Goal: Task Accomplishment & Management: Manage account settings

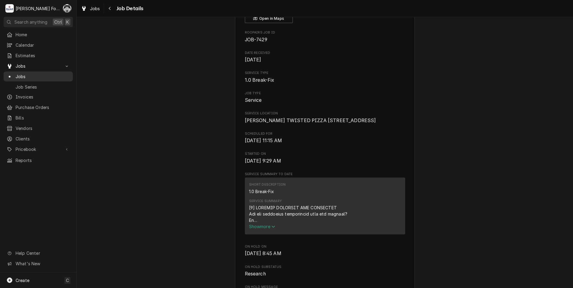
scroll to position [50, 0]
click at [16, 78] on div "Jobs" at bounding box center [38, 76] width 67 height 7
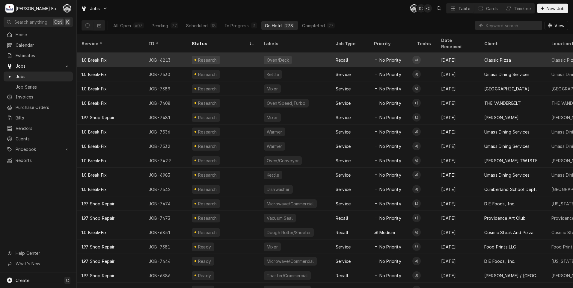
click at [228, 54] on div "Research" at bounding box center [223, 60] width 72 height 14
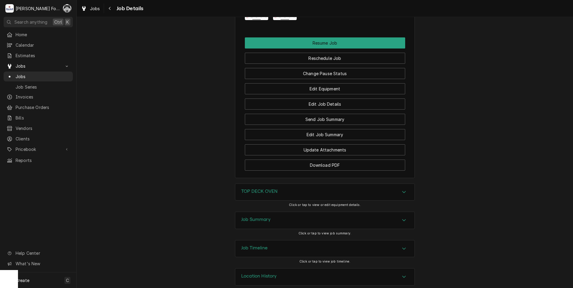
scroll to position [873, 0]
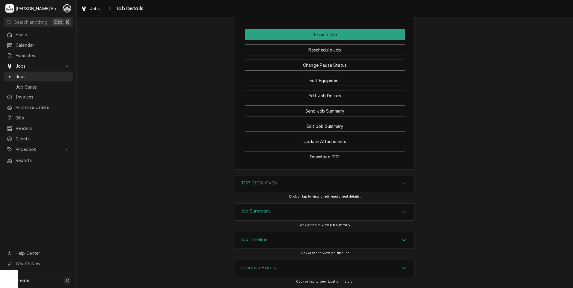
click at [255, 183] on h3 "TOP DECK OVEN" at bounding box center [259, 183] width 36 height 6
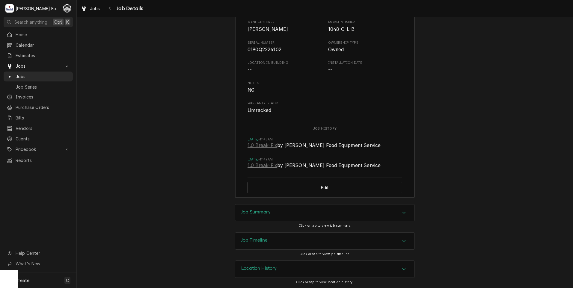
scroll to position [1073, 0]
click at [251, 211] on h3 "Job Summary" at bounding box center [255, 212] width 29 height 6
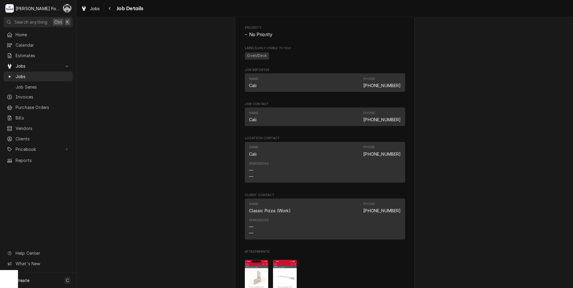
scroll to position [673, 0]
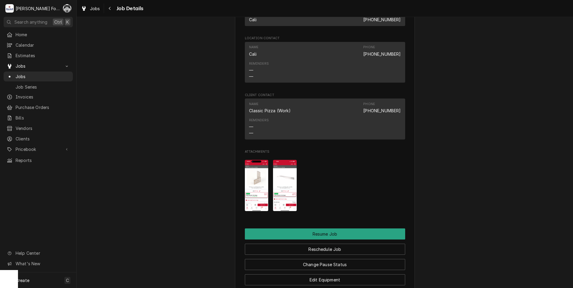
click at [252, 189] on img "Attachments" at bounding box center [257, 185] width 24 height 51
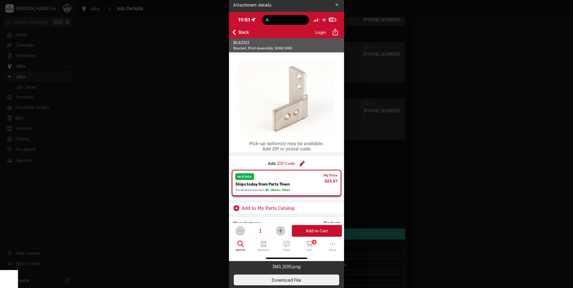
drag, startPoint x: 455, startPoint y: 155, endPoint x: 450, endPoint y: 150, distance: 7.4
click at [455, 154] on div at bounding box center [286, 144] width 573 height 288
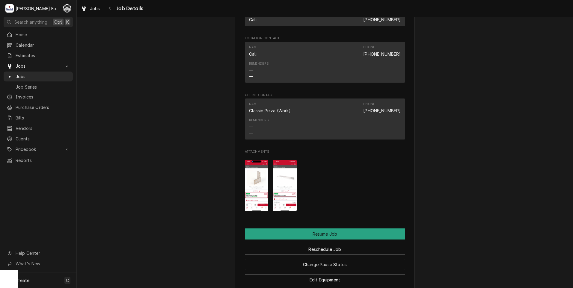
click at [282, 181] on img "Attachments" at bounding box center [285, 185] width 24 height 51
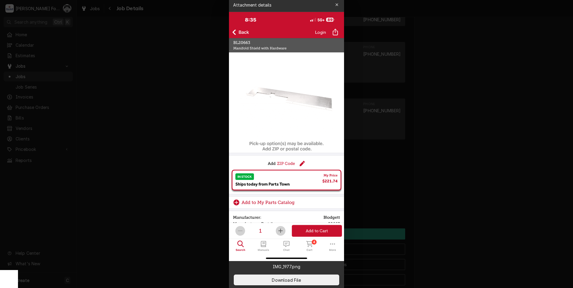
drag, startPoint x: 558, startPoint y: 186, endPoint x: 505, endPoint y: 167, distance: 56.7
click at [542, 176] on div at bounding box center [286, 144] width 573 height 288
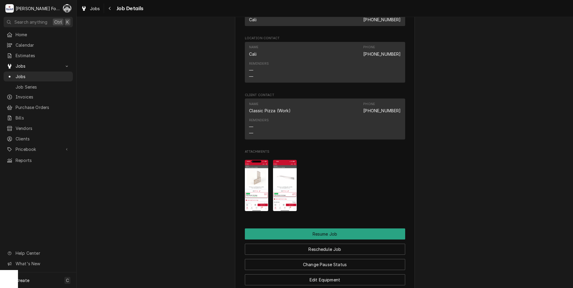
click at [257, 183] on img "Attachments" at bounding box center [257, 185] width 24 height 51
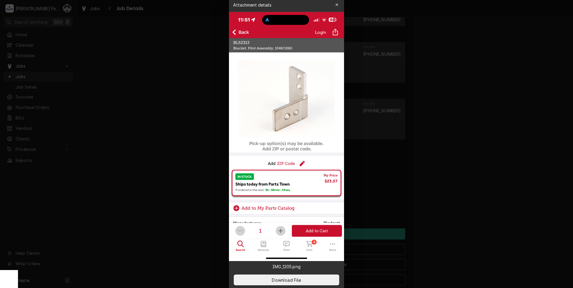
click at [153, 91] on div at bounding box center [286, 144] width 573 height 288
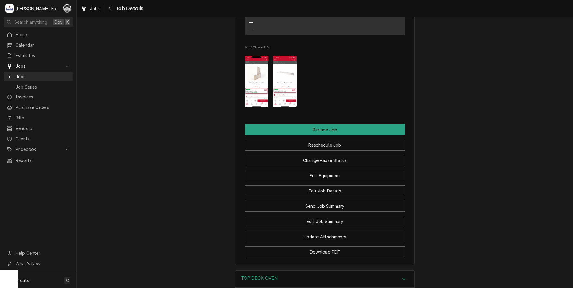
scroll to position [736, 0]
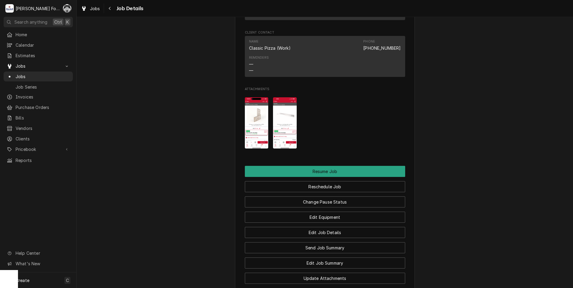
click at [279, 120] on img "Attachments" at bounding box center [285, 122] width 24 height 51
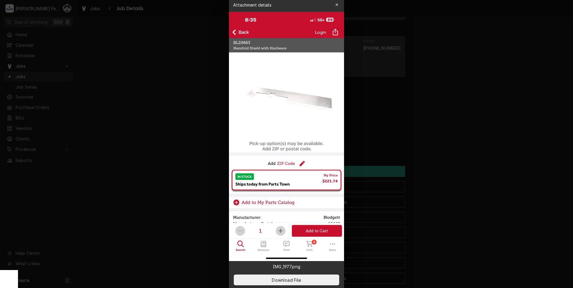
click at [180, 182] on div at bounding box center [286, 144] width 573 height 288
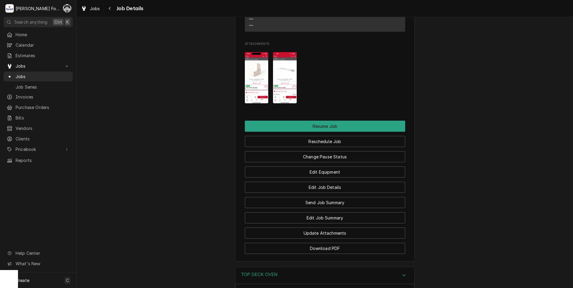
scroll to position [876, 0]
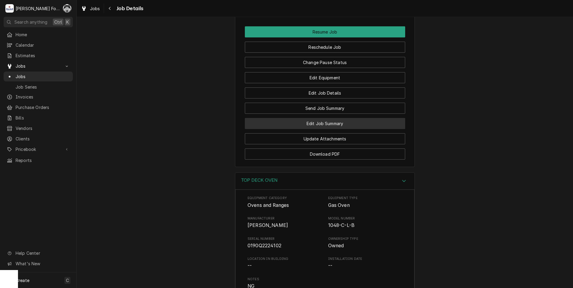
click at [310, 126] on button "Edit Job Summary" at bounding box center [325, 123] width 160 height 11
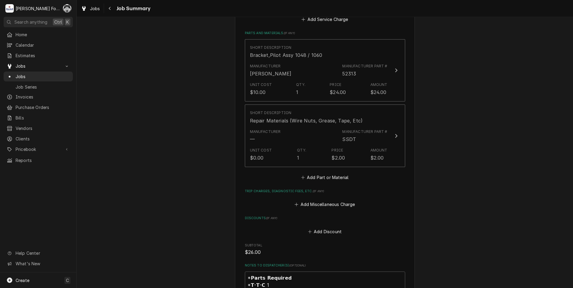
scroll to position [500, 0]
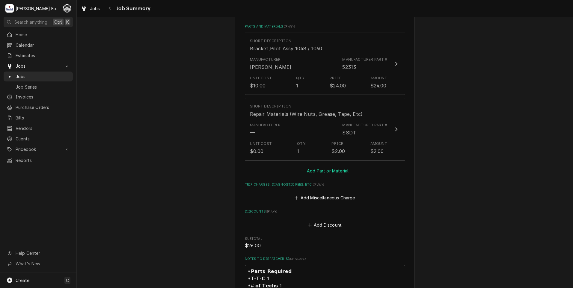
click at [322, 167] on button "Add Part or Material" at bounding box center [324, 171] width 49 height 8
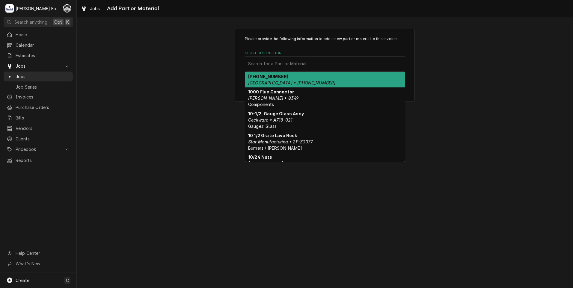
click at [295, 67] on div "Short Description" at bounding box center [325, 63] width 154 height 11
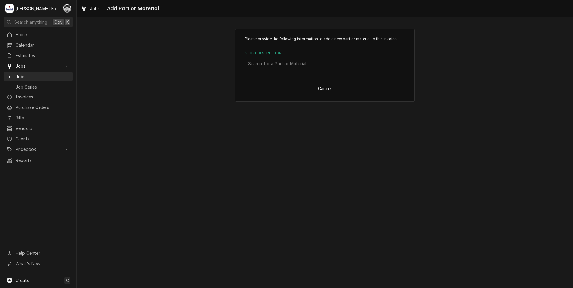
drag, startPoint x: 290, startPoint y: 63, endPoint x: 293, endPoint y: 61, distance: 4.3
click at [290, 62] on div "Short Description" at bounding box center [325, 63] width 154 height 11
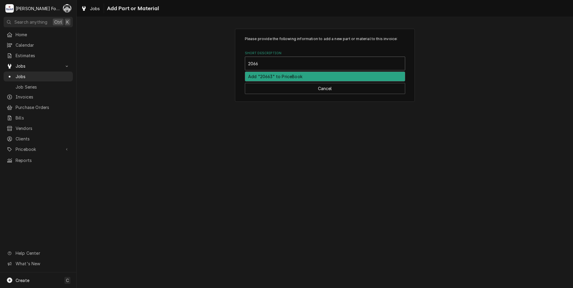
type input "20663"
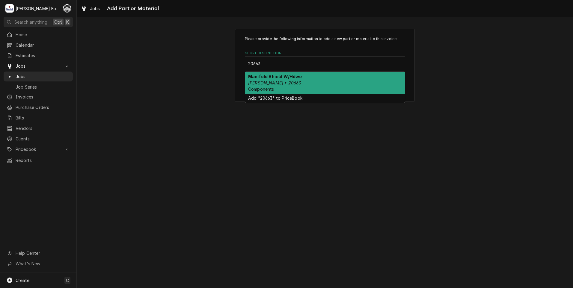
click at [280, 86] on div "Manifold Shield W/Hdwe Blodgett • 20663 Components" at bounding box center [325, 83] width 160 height 22
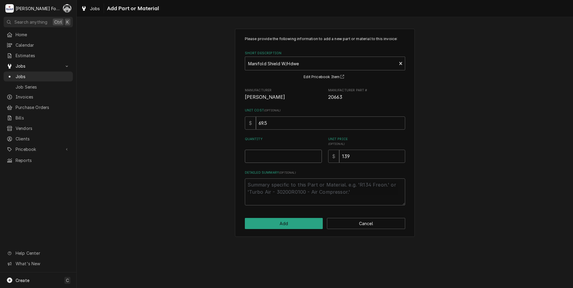
type textarea "x"
type input "0.5"
click at [317, 154] on input "0.5" at bounding box center [283, 156] width 77 height 13
type textarea "x"
type input "1"
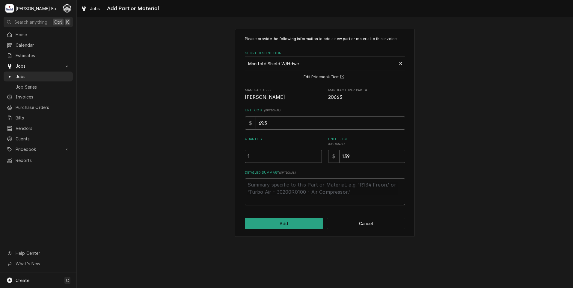
click at [317, 154] on input "1" at bounding box center [283, 156] width 77 height 13
drag, startPoint x: 372, startPoint y: 157, endPoint x: 282, endPoint y: 168, distance: 90.6
click at [289, 167] on div "Please provide the following information to add a new part or material to this …" at bounding box center [325, 120] width 160 height 169
type textarea "x"
type input "2"
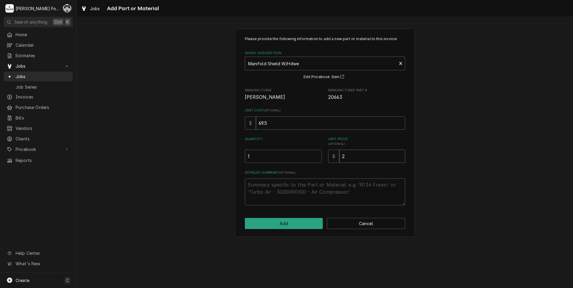
type textarea "x"
type input "22"
type textarea "x"
type input "222"
click at [279, 221] on button "Add" at bounding box center [284, 223] width 78 height 11
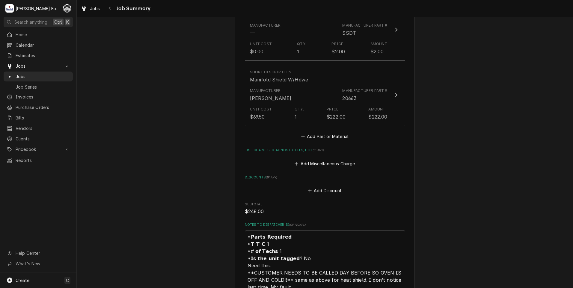
scroll to position [749, 0]
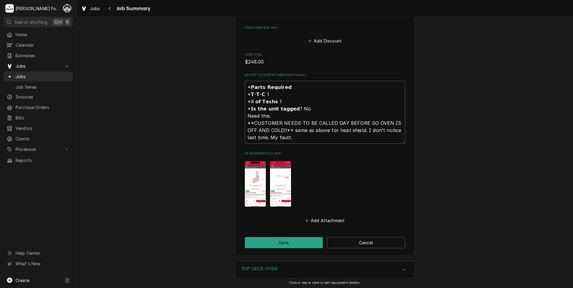
click at [280, 188] on img "Attachments" at bounding box center [280, 184] width 21 height 46
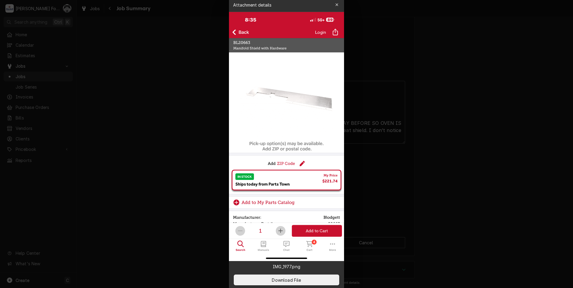
click at [173, 186] on div at bounding box center [286, 144] width 573 height 288
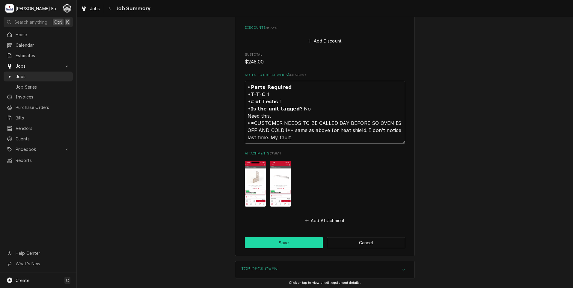
drag, startPoint x: 277, startPoint y: 228, endPoint x: 276, endPoint y: 234, distance: 6.1
click at [276, 237] on button "Save" at bounding box center [284, 242] width 78 height 11
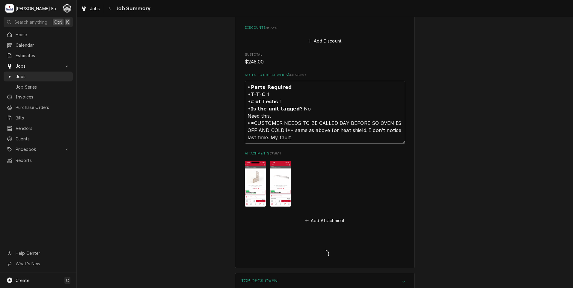
type textarea "x"
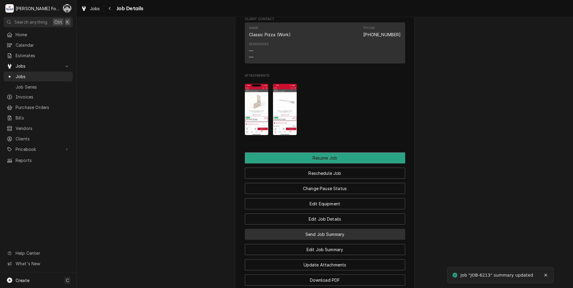
scroll to position [799, 0]
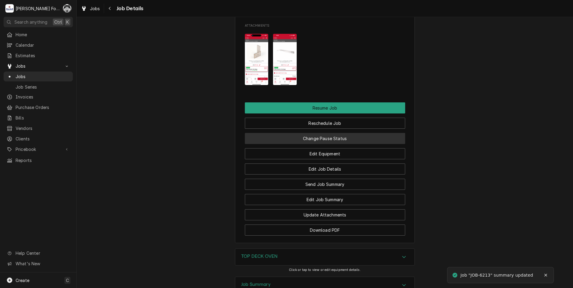
click at [310, 137] on button "Change Pause Status" at bounding box center [325, 138] width 160 height 11
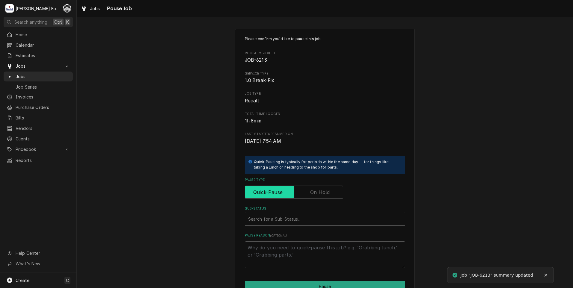
click at [313, 187] on input "Pause Type" at bounding box center [294, 192] width 93 height 13
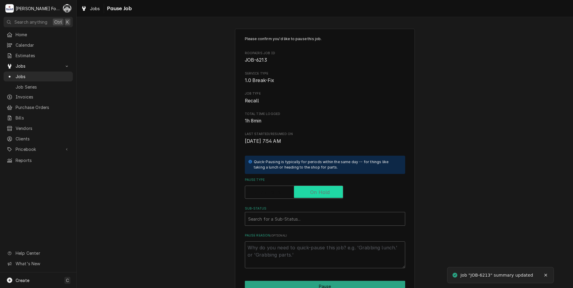
checkbox input "true"
drag, startPoint x: 304, startPoint y: 226, endPoint x: 303, endPoint y: 222, distance: 4.5
click at [303, 222] on div "Search for a Sub-Status..." at bounding box center [325, 219] width 160 height 14
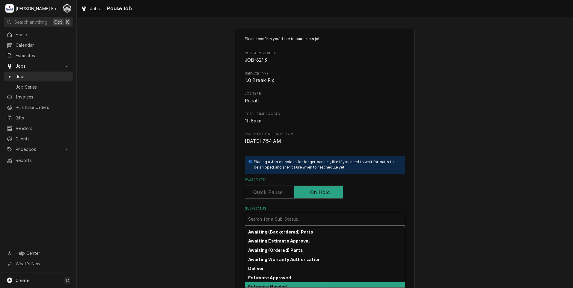
click at [289, 286] on div "Estimate Needed" at bounding box center [325, 287] width 160 height 9
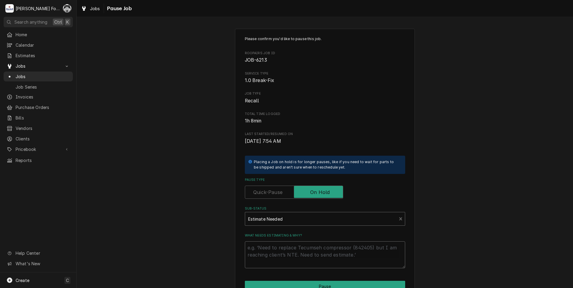
click at [269, 255] on textarea "What needs estimating & why?" at bounding box center [325, 255] width 160 height 27
type textarea "x"
type textarea "p"
type textarea "x"
type textarea "pa"
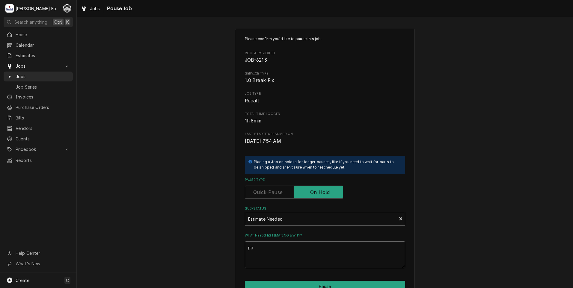
type textarea "x"
type textarea "par"
type textarea "x"
type textarea "part"
type textarea "x"
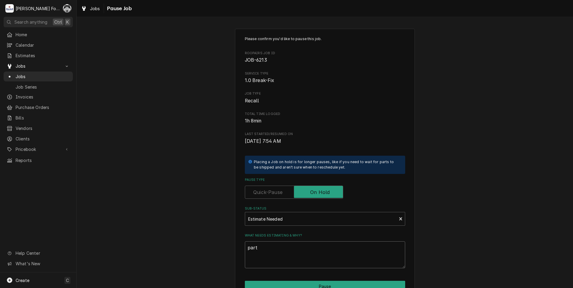
type textarea "parts"
drag, startPoint x: 261, startPoint y: 242, endPoint x: 218, endPoint y: 254, distance: 45.1
click at [221, 255] on div "Please confirm you'd like to pause this job. Roopairs Job ID JOB-6213 Service T…" at bounding box center [325, 179] width 496 height 312
type textarea "x"
type textarea "P"
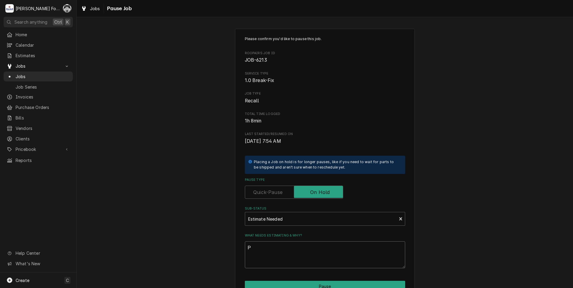
type textarea "x"
type textarea "PA"
type textarea "x"
type textarea "PAR"
type textarea "x"
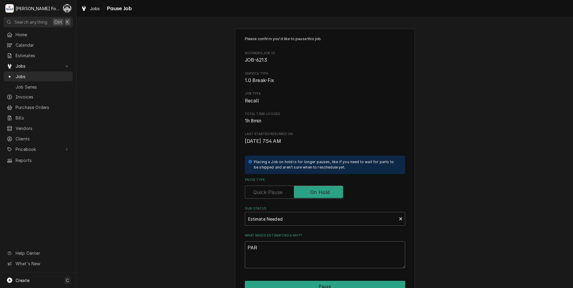
type textarea "PART"
type textarea "x"
type textarea "PARTS"
click at [316, 285] on button "Pause" at bounding box center [325, 286] width 160 height 11
type textarea "x"
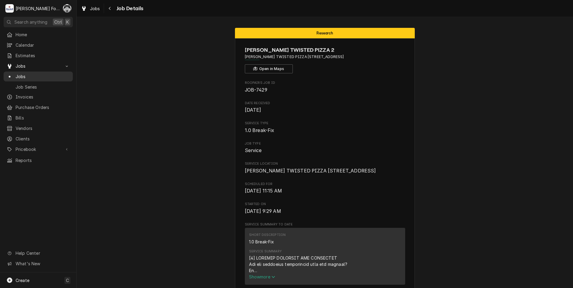
click at [18, 74] on span "Jobs" at bounding box center [43, 76] width 54 height 6
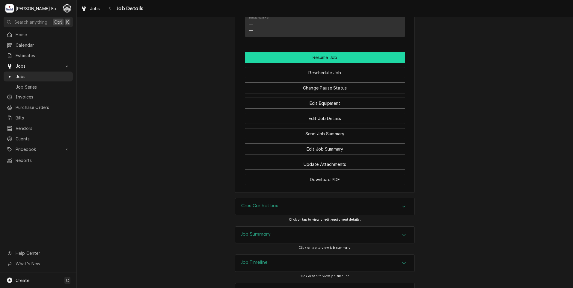
scroll to position [666, 0]
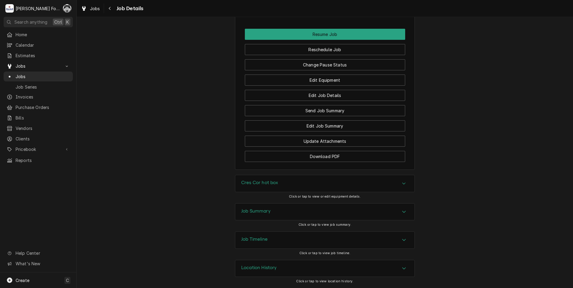
click at [300, 187] on div "Cres Cor hot box" at bounding box center [324, 183] width 179 height 17
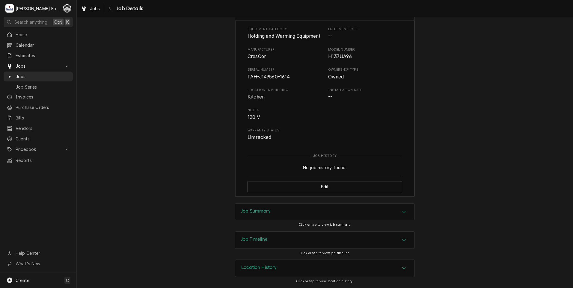
scroll to position [844, 0]
click at [278, 212] on div "Job Summary" at bounding box center [324, 212] width 179 height 17
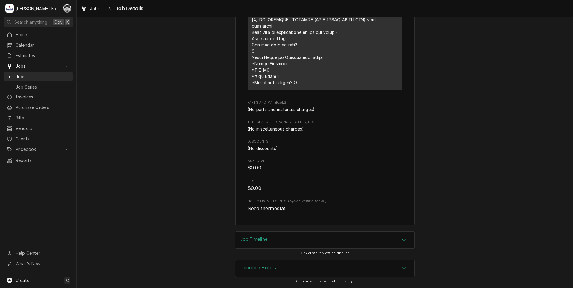
scroll to position [1277, 0]
click at [271, 240] on div "Job Timeline" at bounding box center [324, 240] width 179 height 17
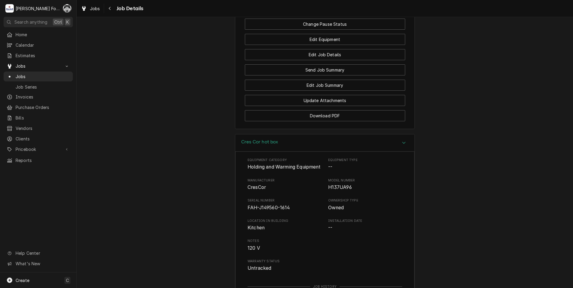
scroll to position [650, 0]
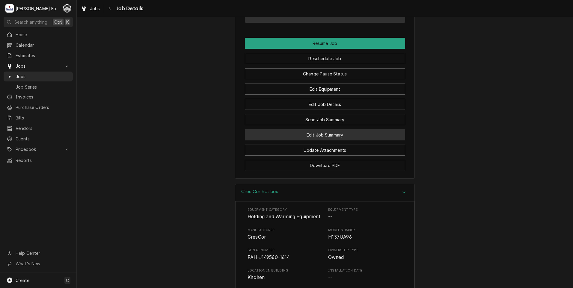
click at [296, 141] on button "Edit Job Summary" at bounding box center [325, 134] width 160 height 11
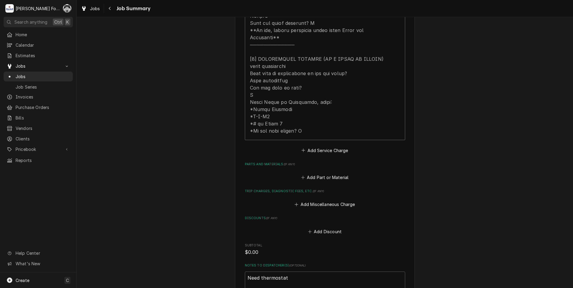
scroll to position [300, 0]
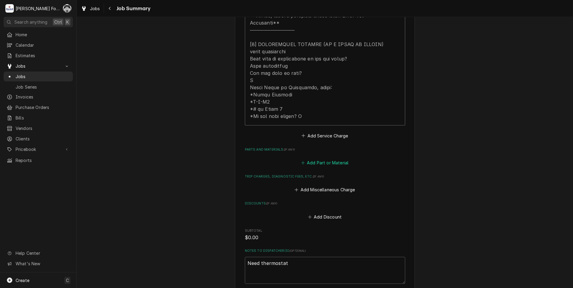
click at [311, 159] on button "Add Part or Material" at bounding box center [324, 163] width 49 height 8
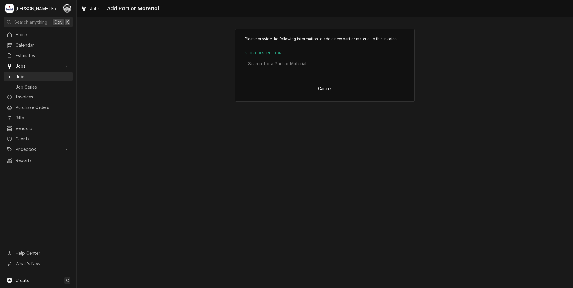
click at [314, 63] on div "Short Description" at bounding box center [325, 63] width 154 height 11
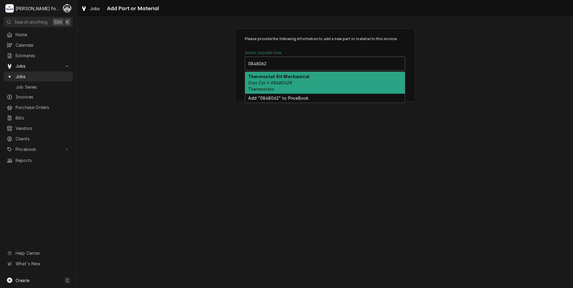
type input "0848062K"
click at [280, 81] on em "Cres Cor • 0848062K" at bounding box center [270, 82] width 44 height 5
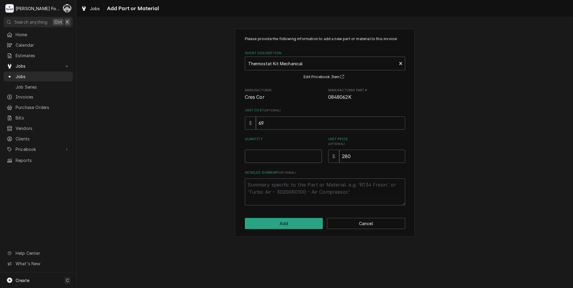
click at [311, 152] on input "Quantity" at bounding box center [283, 156] width 77 height 13
type textarea "x"
type input "0.5"
click at [315, 154] on input "0.5" at bounding box center [283, 156] width 77 height 13
type textarea "x"
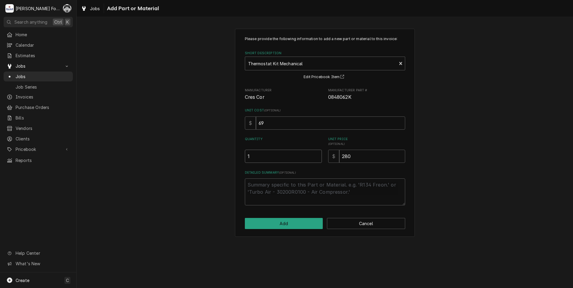
type input "1"
click at [315, 154] on input "1" at bounding box center [283, 156] width 77 height 13
drag, startPoint x: 363, startPoint y: 156, endPoint x: 315, endPoint y: 169, distance: 49.7
click at [328, 162] on div "$ 280" at bounding box center [366, 156] width 77 height 13
type textarea "x"
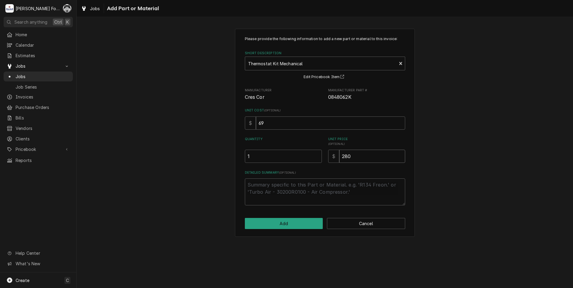
type input "2"
type textarea "x"
type input "28"
type textarea "x"
type input "280"
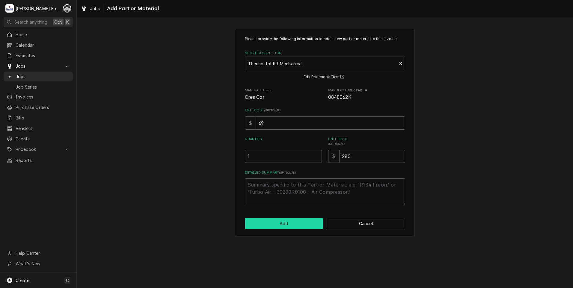
click at [298, 228] on button "Add" at bounding box center [284, 223] width 78 height 11
type textarea "x"
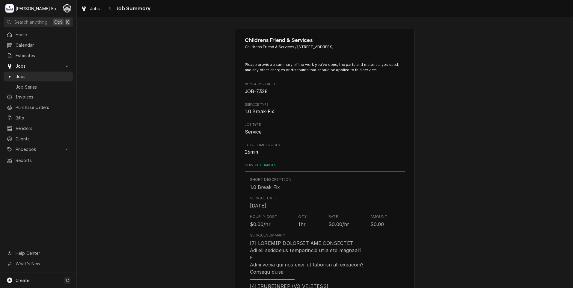
scroll to position [300, 0]
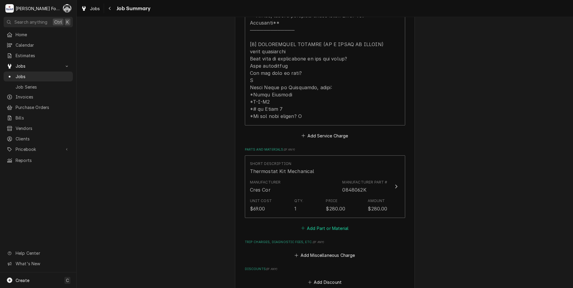
click at [329, 224] on button "Add Part or Material" at bounding box center [324, 228] width 49 height 8
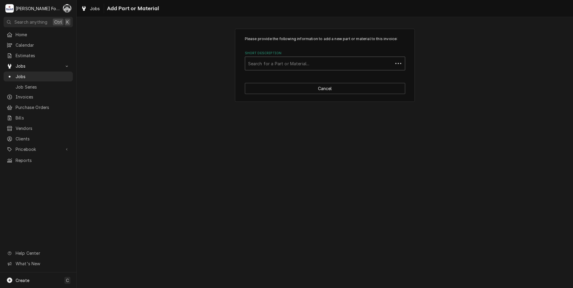
click at [310, 65] on div "Short Description" at bounding box center [319, 63] width 142 height 11
type input "SSDT"
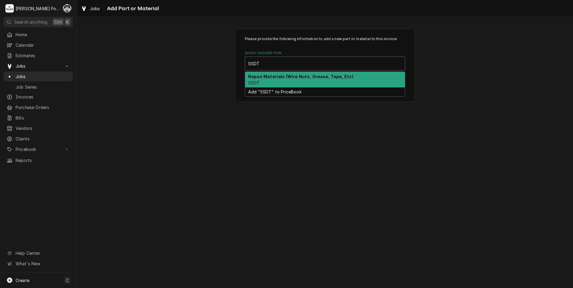
click at [270, 80] on div "Repair Materials (Wire Nuts, Grease, Tape, Etc) SSDT" at bounding box center [325, 80] width 160 height 16
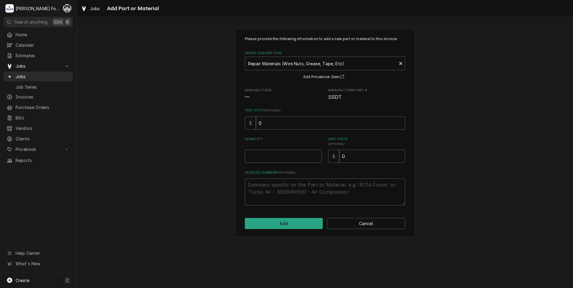
type textarea "x"
type input "0.5"
click at [316, 154] on input "0.5" at bounding box center [283, 156] width 77 height 13
type textarea "x"
type input "1"
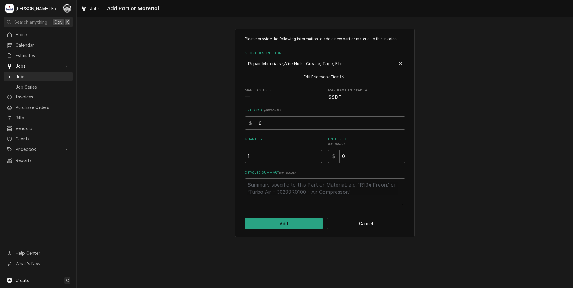
click at [316, 154] on input "1" at bounding box center [283, 156] width 77 height 13
drag, startPoint x: 384, startPoint y: 164, endPoint x: 328, endPoint y: 160, distance: 56.5
click at [329, 159] on div "Please provide the following information to add a new part or material to this …" at bounding box center [325, 120] width 160 height 169
type textarea "x"
type input "6"
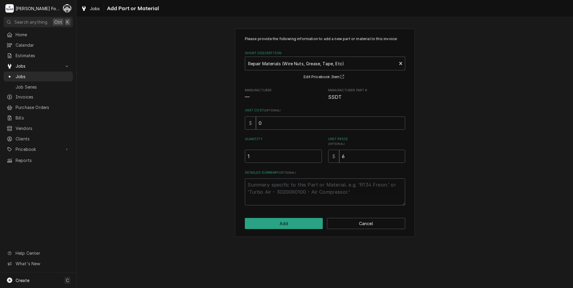
click at [292, 230] on div "Please provide the following information to add a new part or material to this …" at bounding box center [325, 133] width 180 height 208
click at [290, 226] on button "Add" at bounding box center [284, 223] width 78 height 11
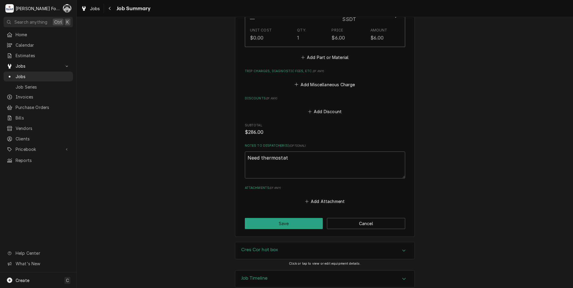
scroll to position [540, 0]
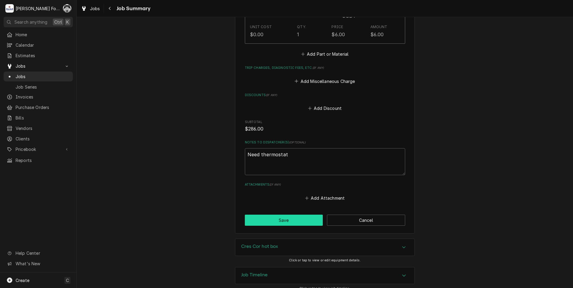
click at [284, 215] on button "Save" at bounding box center [284, 220] width 78 height 11
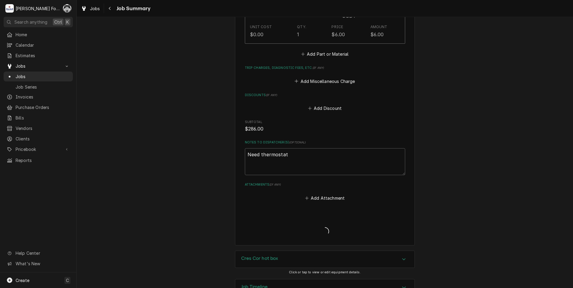
type textarea "x"
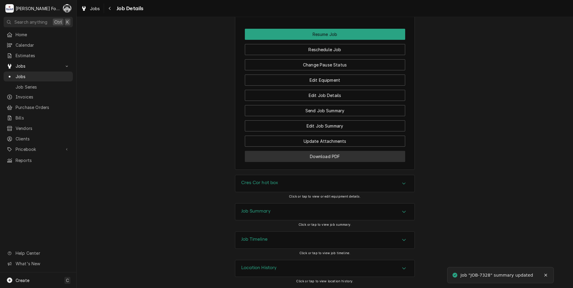
scroll to position [666, 0]
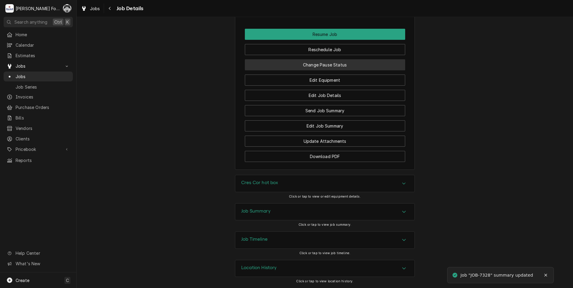
click at [328, 63] on button "Change Pause Status" at bounding box center [325, 64] width 160 height 11
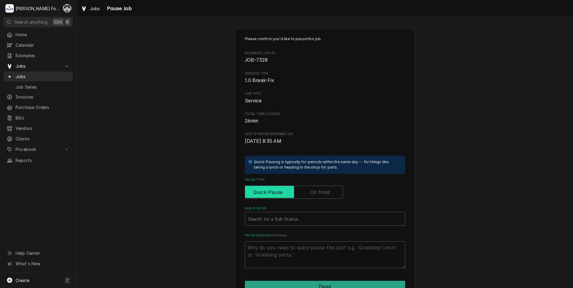
click at [316, 198] on input "Pause Type" at bounding box center [294, 192] width 93 height 13
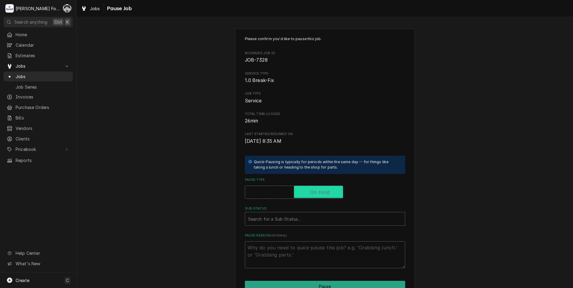
checkbox input "true"
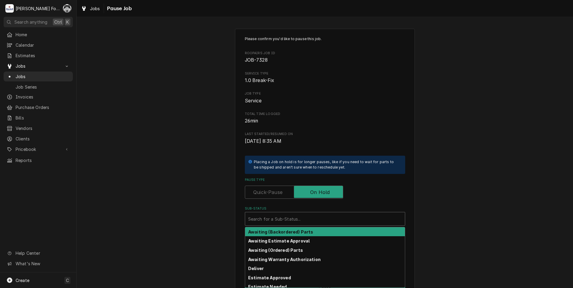
click at [303, 219] on div "Sub-Status" at bounding box center [325, 219] width 154 height 11
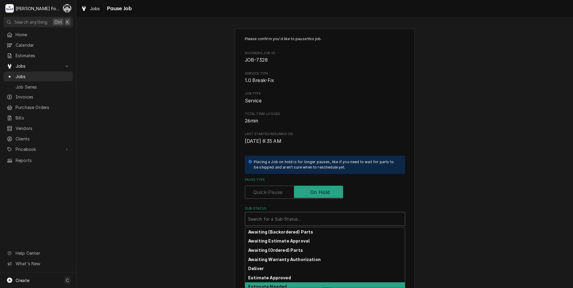
click at [263, 284] on div "Estimate Needed" at bounding box center [325, 287] width 160 height 9
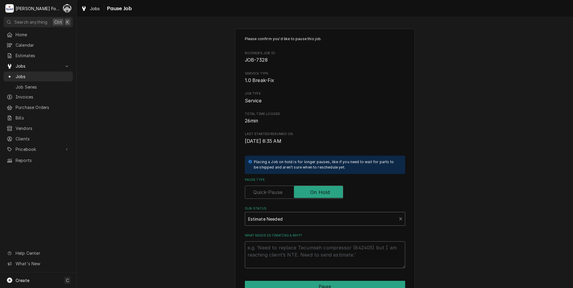
click at [275, 253] on textarea "What needs estimating & why?" at bounding box center [325, 255] width 160 height 27
type textarea "x"
type textarea "P"
type textarea "x"
type textarea "PA"
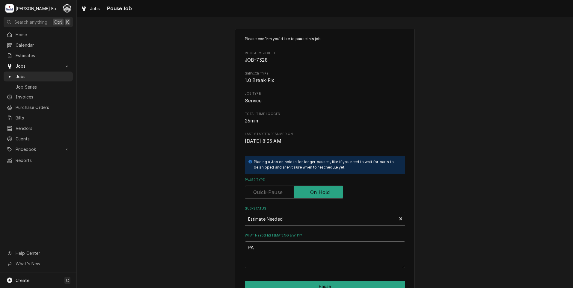
type textarea "x"
type textarea "PAR"
type textarea "x"
type textarea "PART"
type textarea "x"
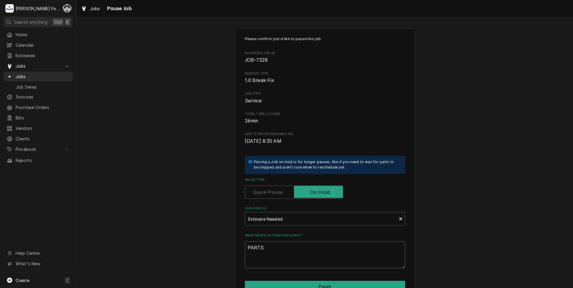
type textarea "PARTS"
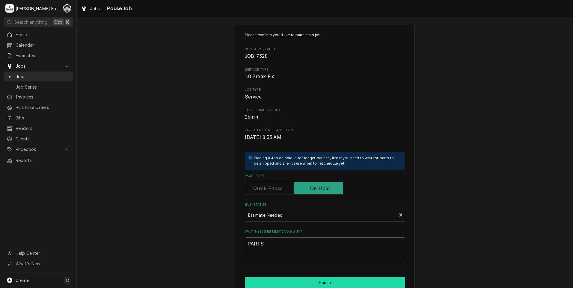
click at [277, 284] on button "Pause" at bounding box center [325, 282] width 160 height 11
type textarea "x"
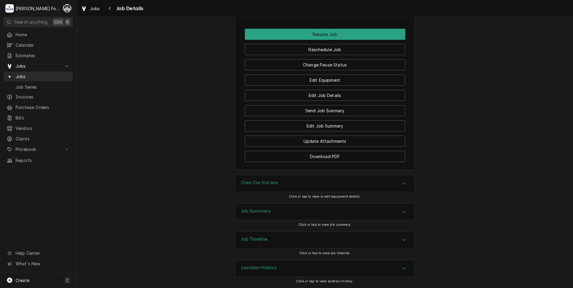
scroll to position [666, 0]
click at [17, 73] on span "Jobs" at bounding box center [43, 76] width 54 height 6
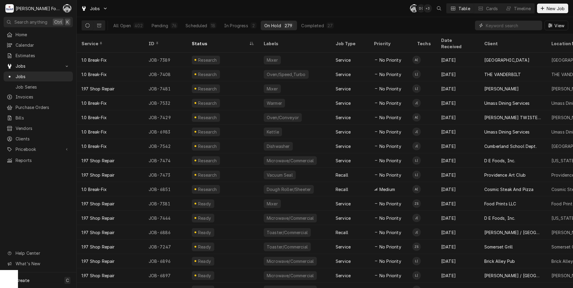
click at [501, 27] on input "Dynamic Content Wrapper" at bounding box center [512, 26] width 53 height 10
click at [491, 27] on input "Dynamic Content Wrapper" at bounding box center [512, 26] width 53 height 10
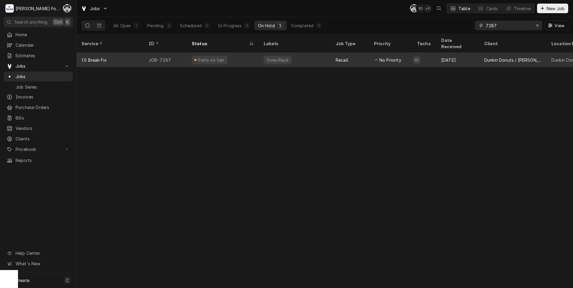
type input "7287"
click at [331, 57] on div "Oven/Rack" at bounding box center [295, 60] width 72 height 14
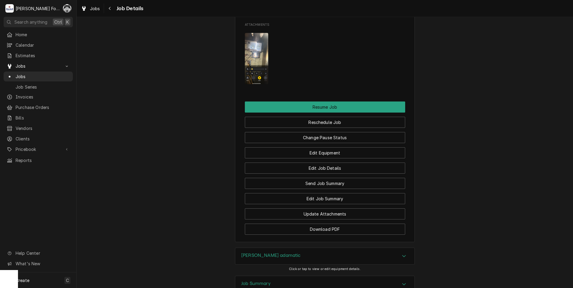
scroll to position [699, 0]
click at [258, 68] on img "Attachments" at bounding box center [257, 57] width 24 height 51
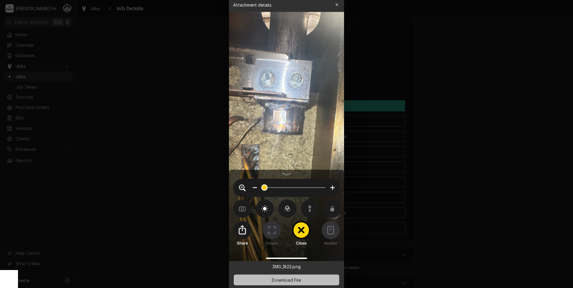
click at [293, 280] on span "Download File" at bounding box center [286, 280] width 31 height 6
click at [477, 257] on div at bounding box center [286, 144] width 573 height 288
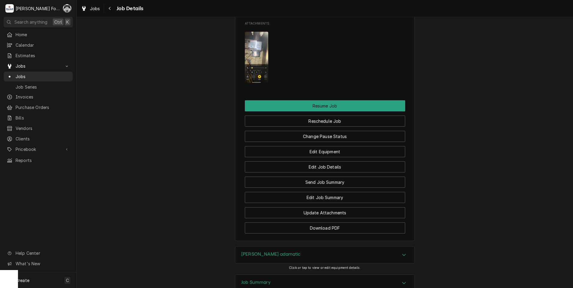
click at [297, 264] on div "Belshaw adamatic" at bounding box center [324, 255] width 179 height 17
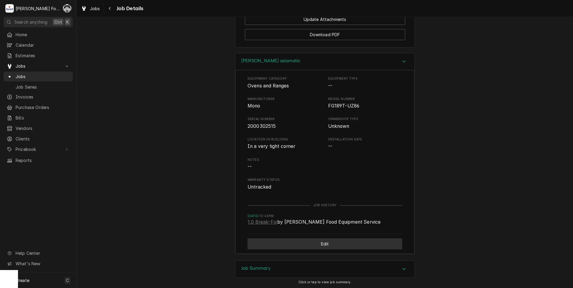
scroll to position [899, 0]
